Goal: Information Seeking & Learning: Learn about a topic

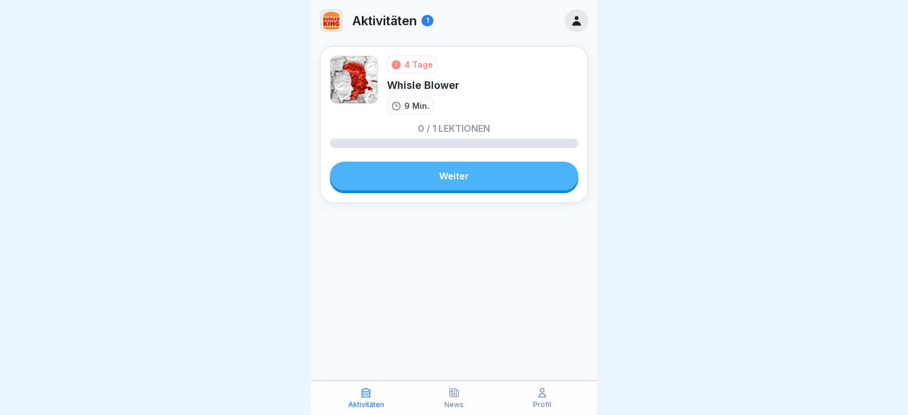
click at [493, 177] on link "Weiter" at bounding box center [454, 175] width 249 height 29
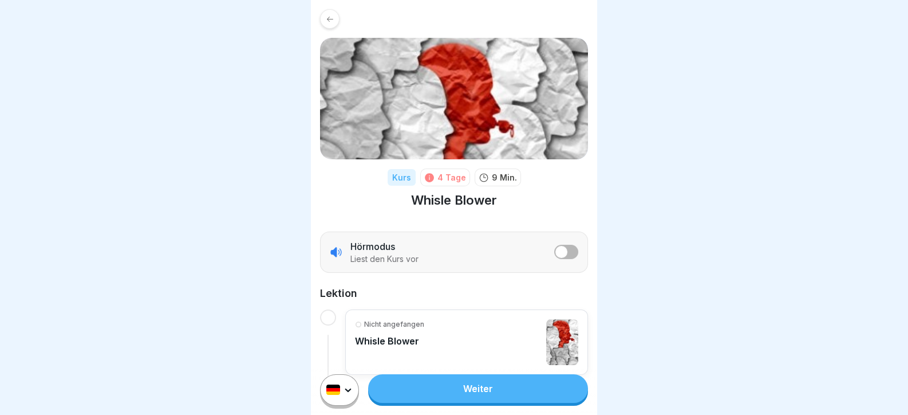
click at [534, 397] on link "Weiter" at bounding box center [478, 388] width 220 height 29
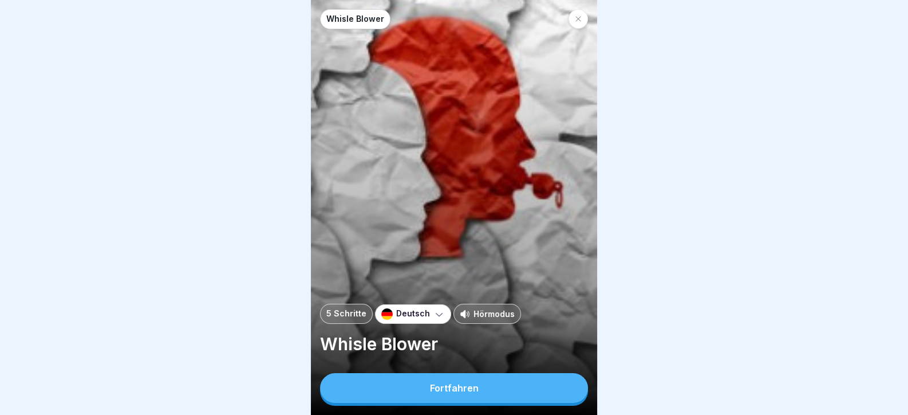
click at [524, 392] on button "Fortfahren" at bounding box center [454, 388] width 268 height 30
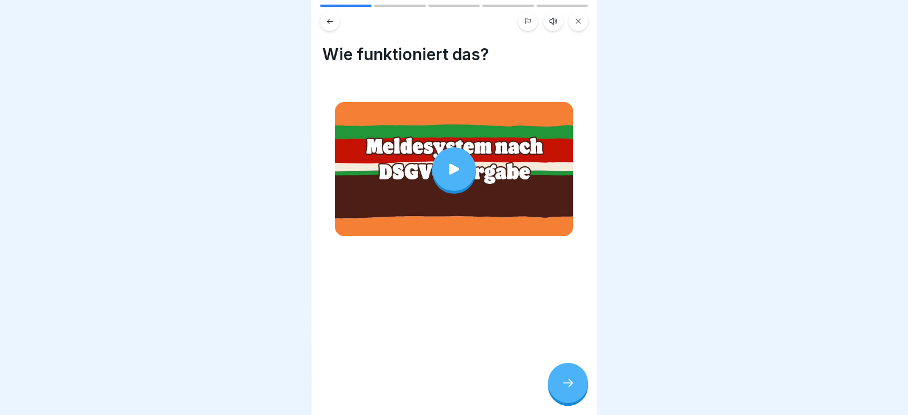
click at [565, 389] on icon at bounding box center [568, 383] width 14 height 14
click at [566, 389] on icon at bounding box center [568, 383] width 14 height 14
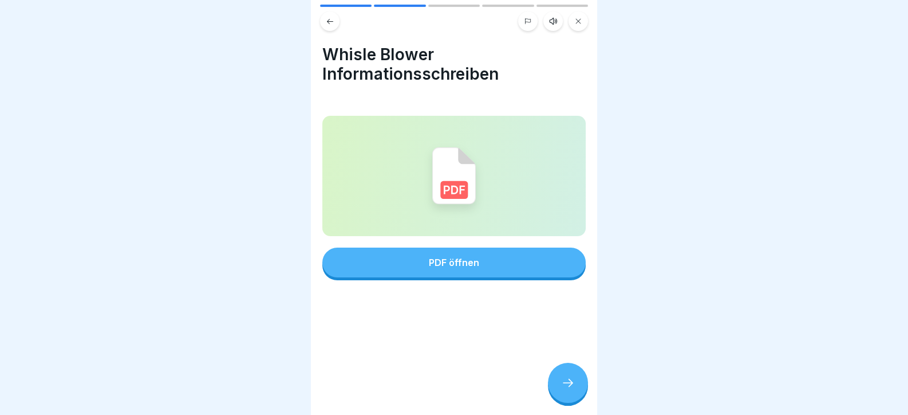
click at [586, 409] on div "Whisle Blower Informationsschreiben PDF öffnen" at bounding box center [454, 207] width 286 height 415
click at [554, 387] on div at bounding box center [568, 382] width 40 height 40
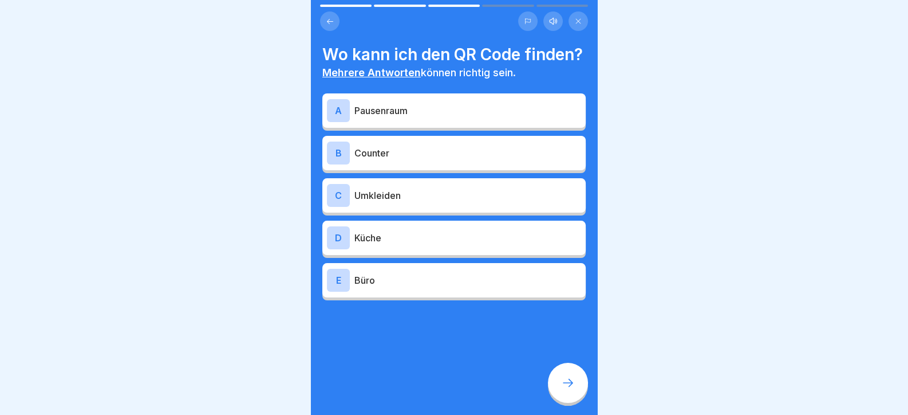
click at [399, 117] on p "Pausenraum" at bounding box center [467, 111] width 227 height 14
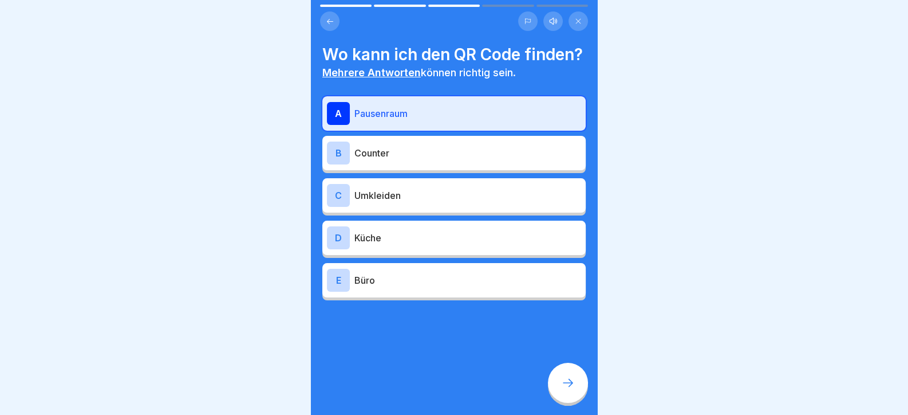
click at [426, 202] on p "Umkleiden" at bounding box center [467, 195] width 227 height 14
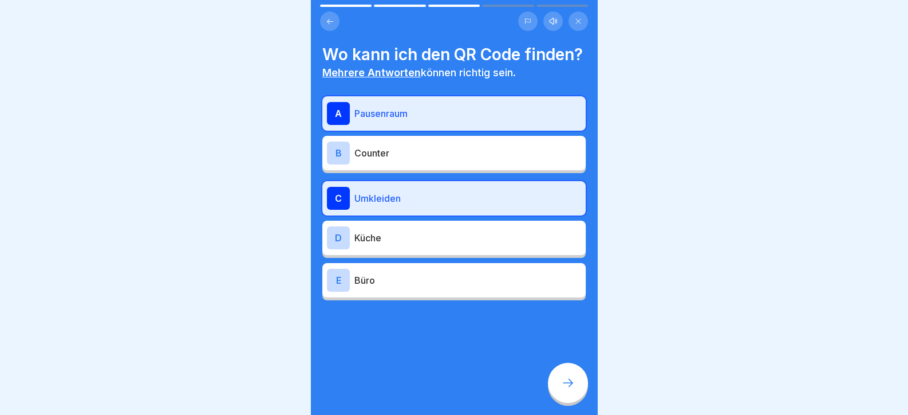
click at [462, 297] on div "E Büro" at bounding box center [453, 280] width 263 height 34
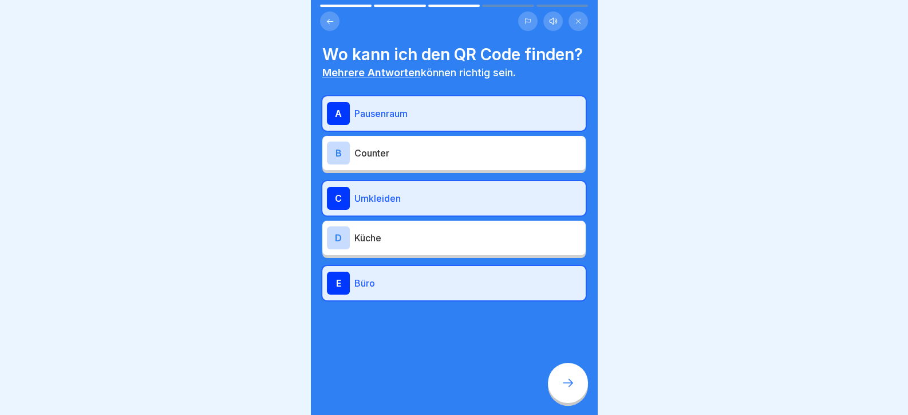
click at [580, 392] on div at bounding box center [568, 382] width 40 height 40
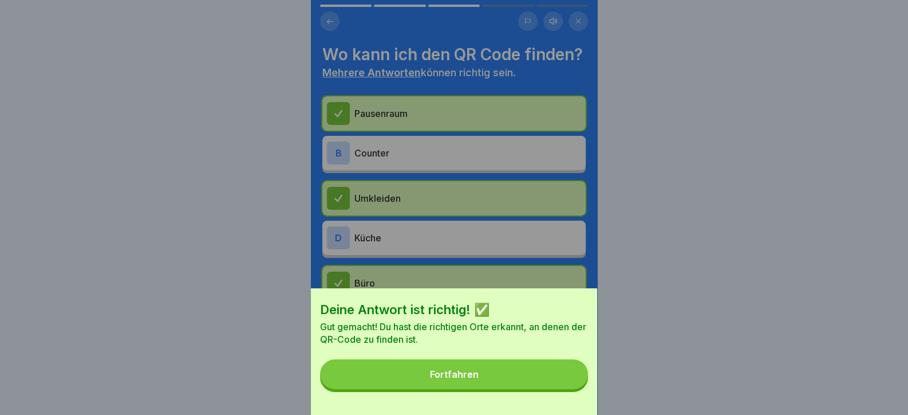
click at [550, 387] on button "Fortfahren" at bounding box center [454, 374] width 268 height 30
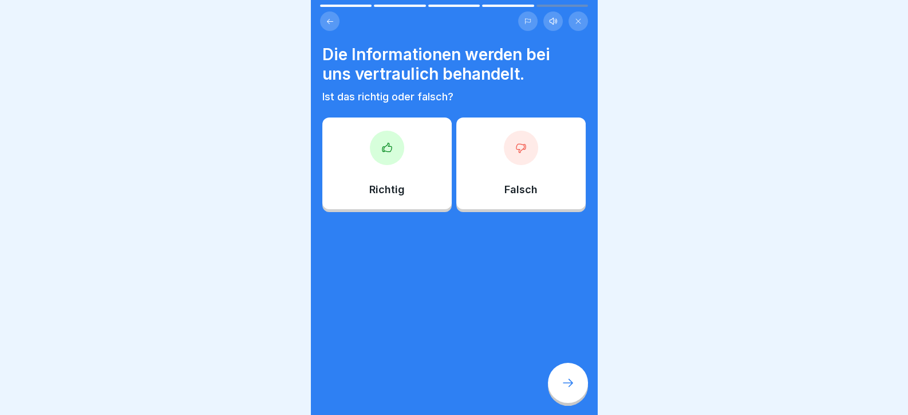
click at [373, 165] on div "Richtig" at bounding box center [386, 163] width 129 height 92
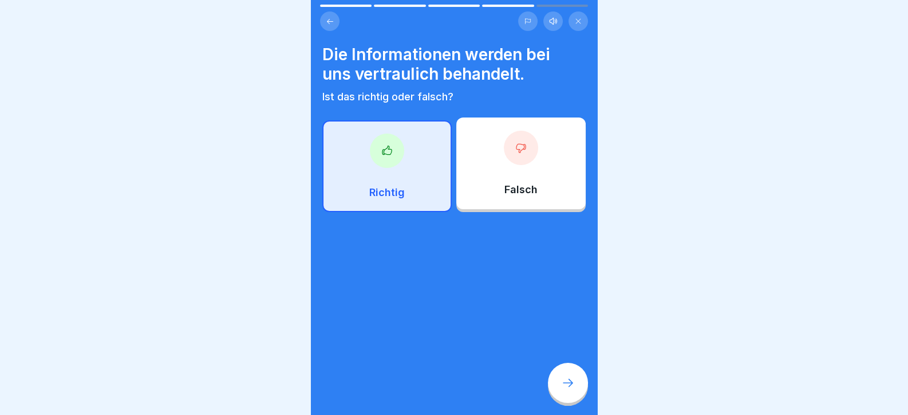
click at [567, 383] on div at bounding box center [568, 382] width 40 height 40
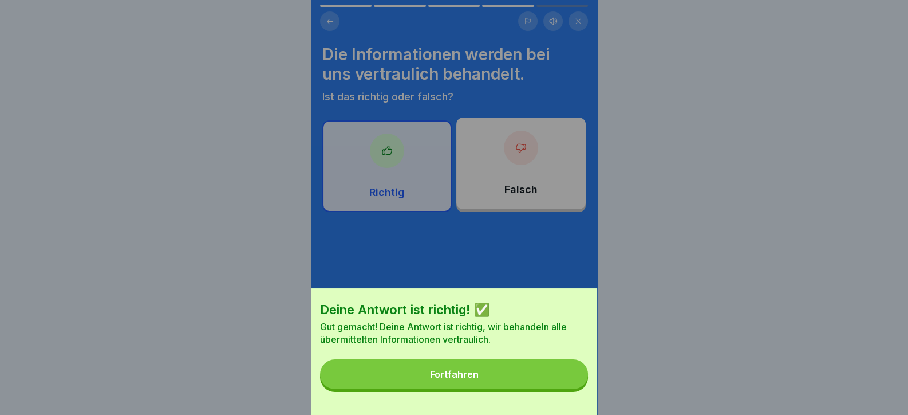
click at [501, 380] on button "Fortfahren" at bounding box center [454, 374] width 268 height 30
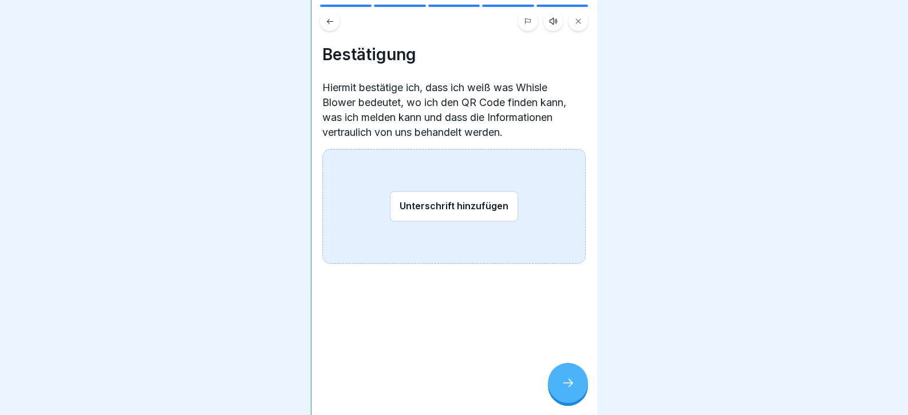
click at [446, 218] on button "Unterschrift hinzufügen" at bounding box center [454, 206] width 128 height 30
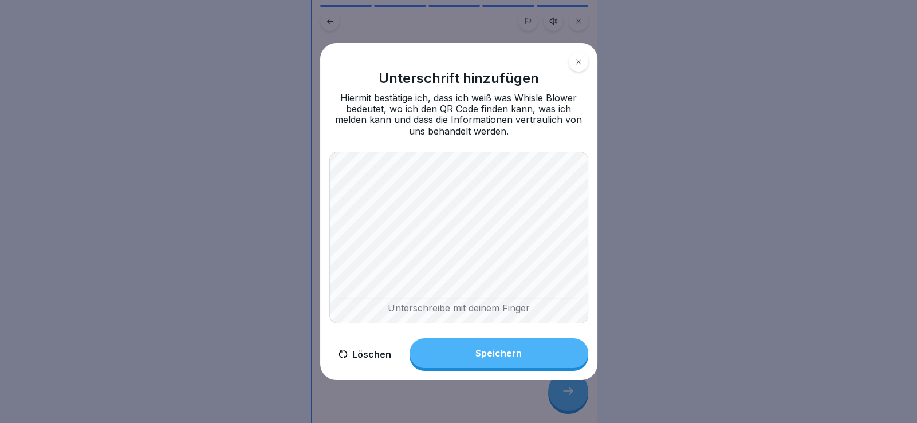
click at [499, 358] on button "Speichern" at bounding box center [498, 353] width 179 height 30
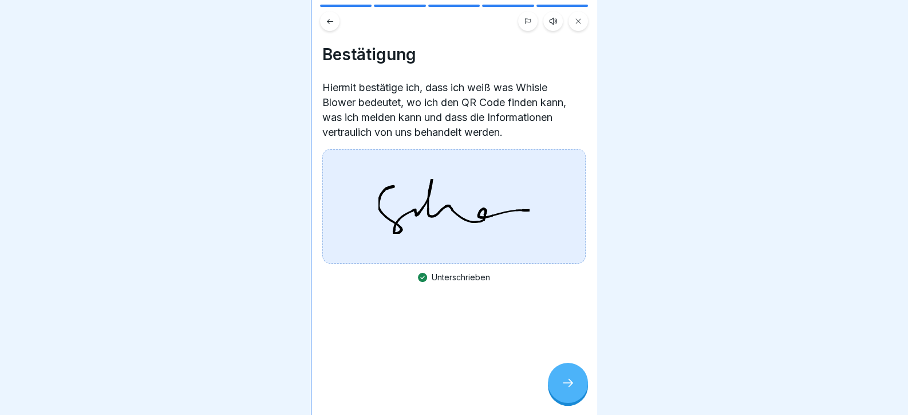
click at [555, 381] on div at bounding box center [568, 382] width 40 height 40
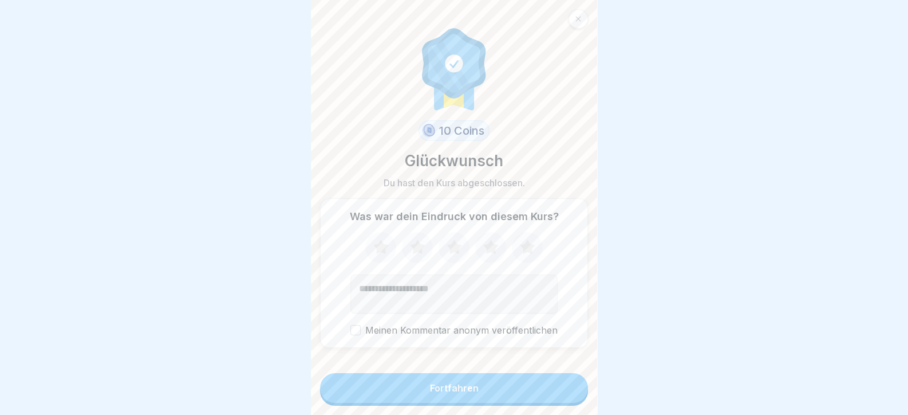
click at [552, 393] on button "Fortfahren" at bounding box center [454, 388] width 268 height 30
click at [484, 401] on button "Fortfahren" at bounding box center [454, 388] width 268 height 30
